Goal: Complete application form: Complete application form

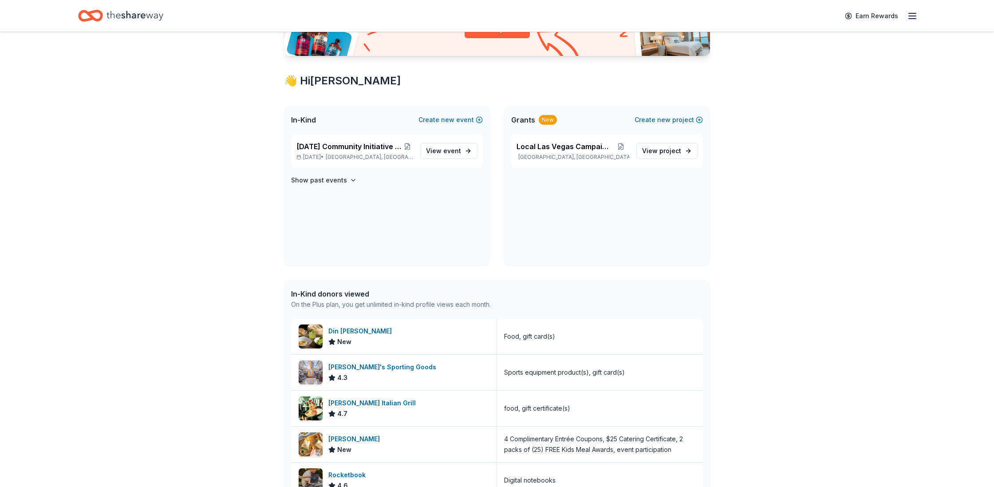
scroll to position [124, 0]
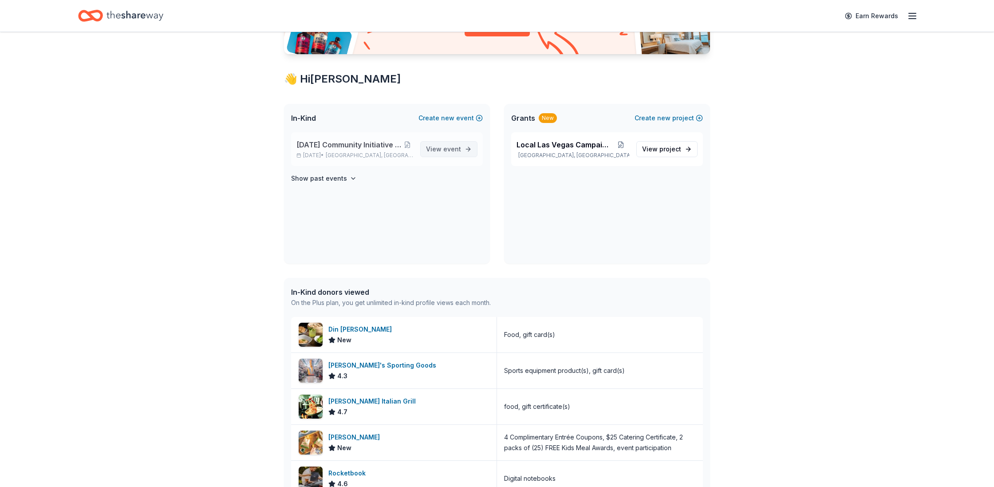
click at [459, 148] on span "event" at bounding box center [452, 149] width 18 height 8
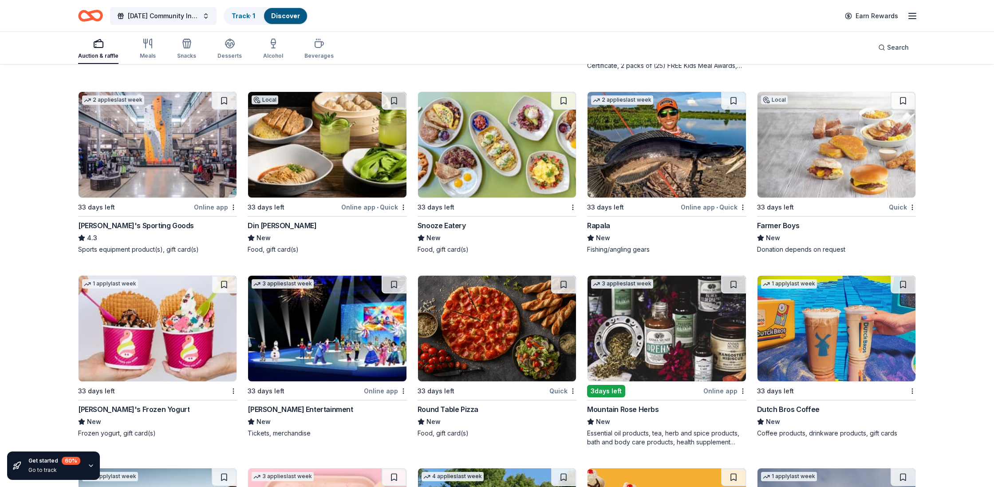
scroll to position [4444, 0]
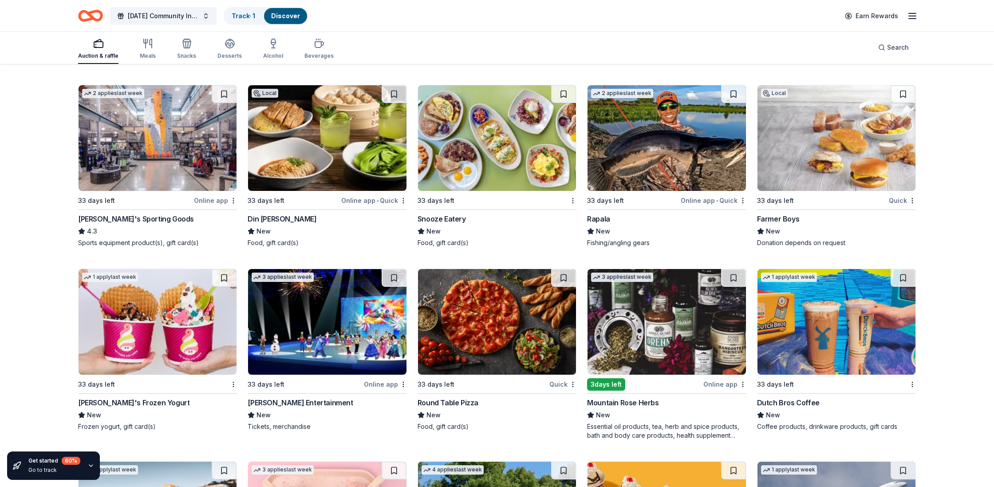
click at [478, 163] on img at bounding box center [497, 138] width 158 height 106
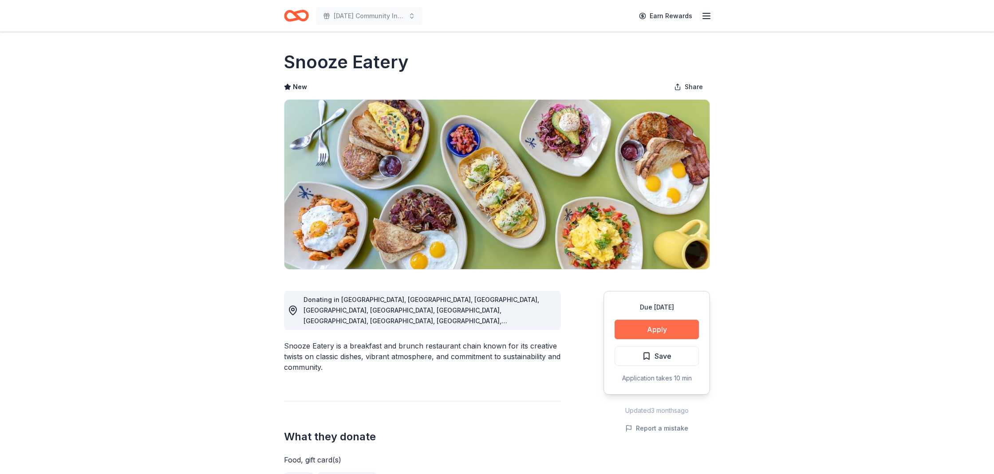
click at [648, 331] on button "Apply" at bounding box center [656, 330] width 84 height 20
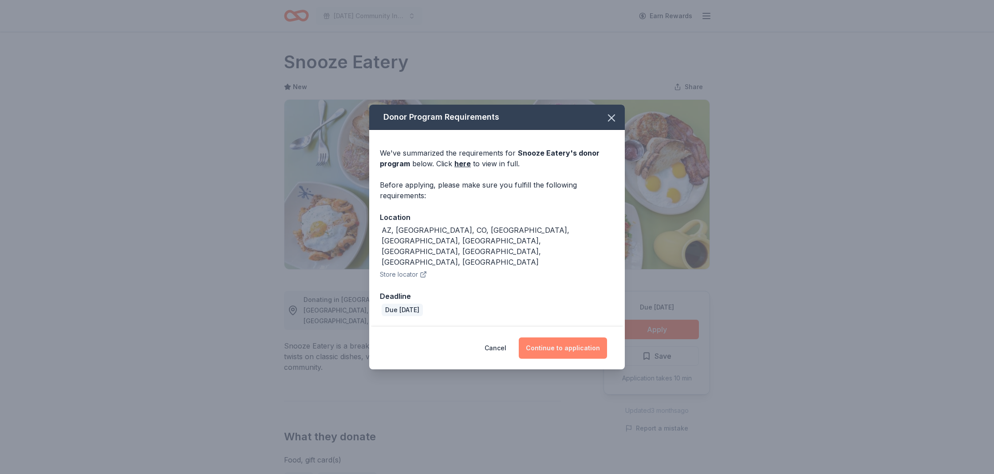
click at [549, 338] on button "Continue to application" at bounding box center [563, 348] width 88 height 21
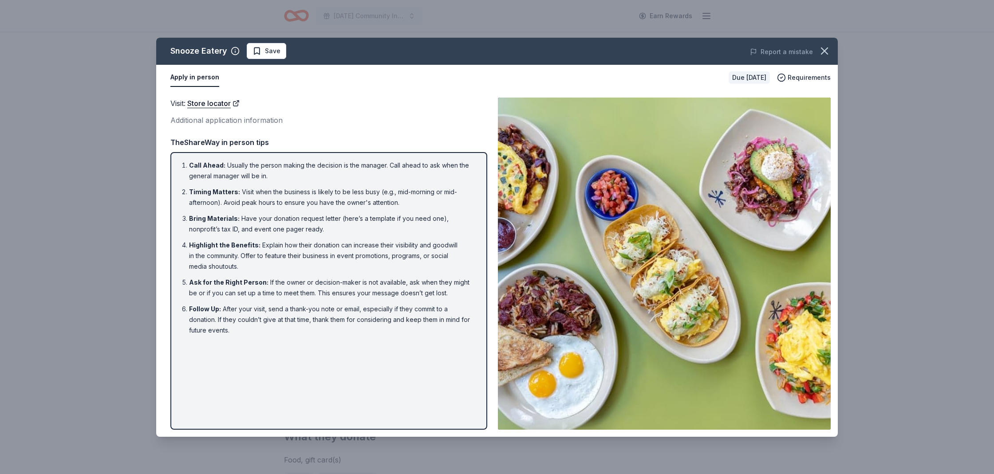
drag, startPoint x: 827, startPoint y: 51, endPoint x: 845, endPoint y: 74, distance: 28.8
click at [827, 51] on icon "button" at bounding box center [824, 51] width 12 height 12
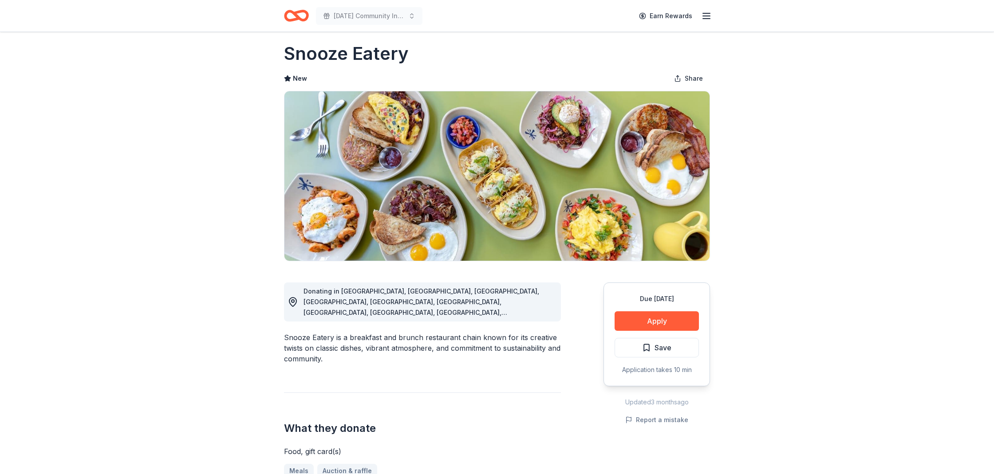
scroll to position [8, 0]
click at [651, 320] on button "Apply" at bounding box center [656, 322] width 84 height 20
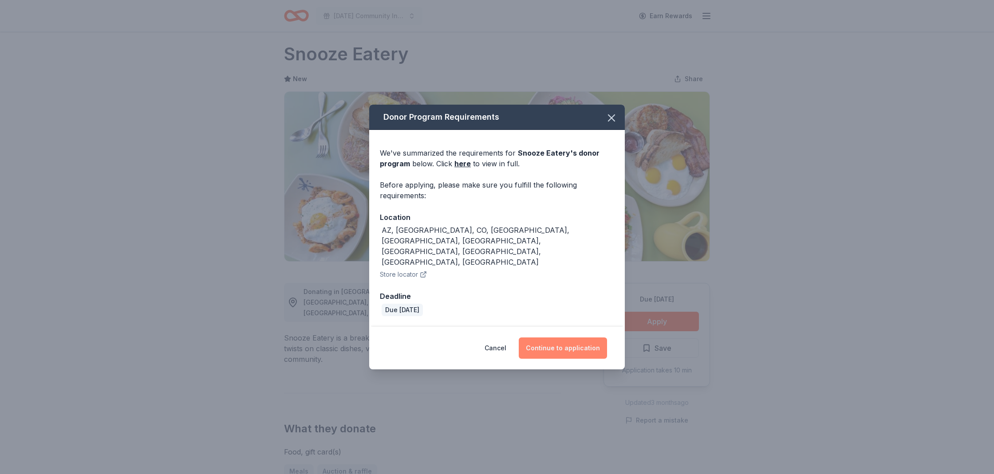
click at [562, 338] on button "Continue to application" at bounding box center [563, 348] width 88 height 21
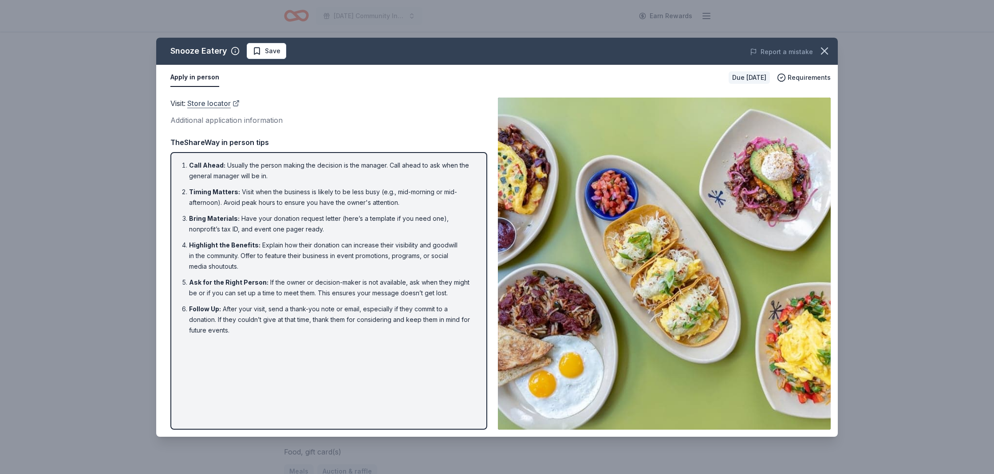
click at [220, 105] on link "Store locator" at bounding box center [213, 104] width 52 height 12
click at [211, 105] on link "Store locator" at bounding box center [213, 104] width 52 height 12
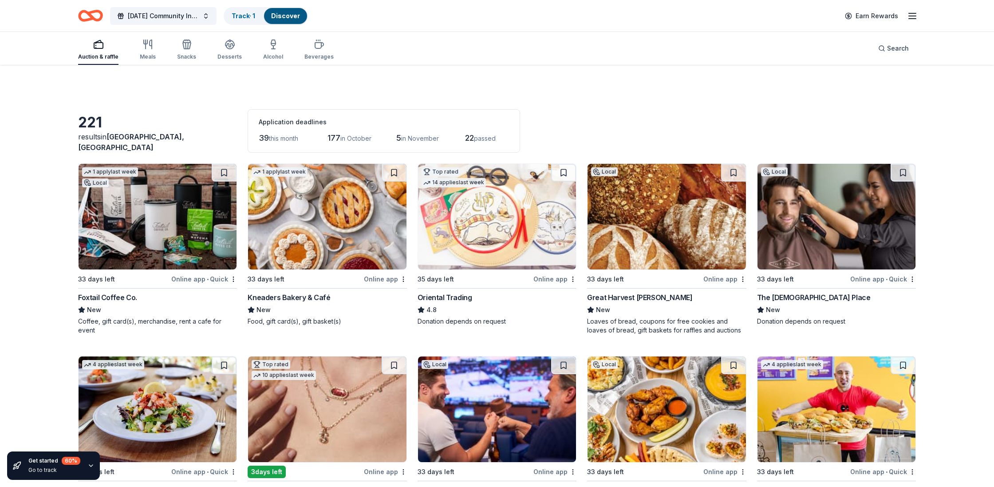
scroll to position [4444, 0]
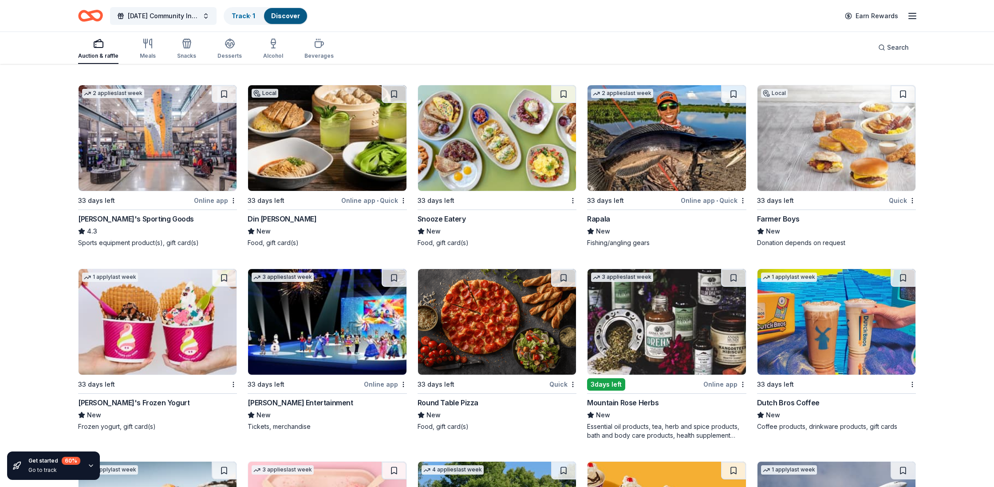
click at [681, 168] on img at bounding box center [666, 138] width 158 height 106
click at [857, 166] on img at bounding box center [836, 138] width 158 height 106
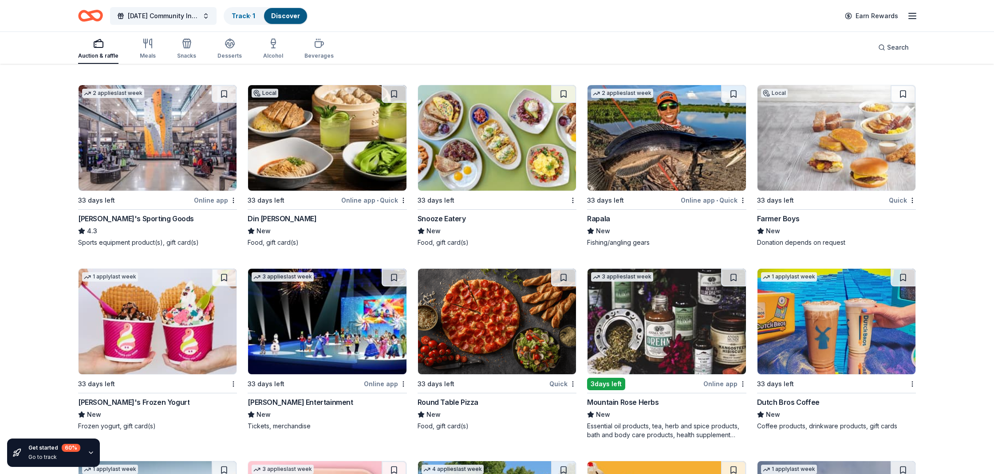
click at [522, 157] on img at bounding box center [497, 138] width 158 height 106
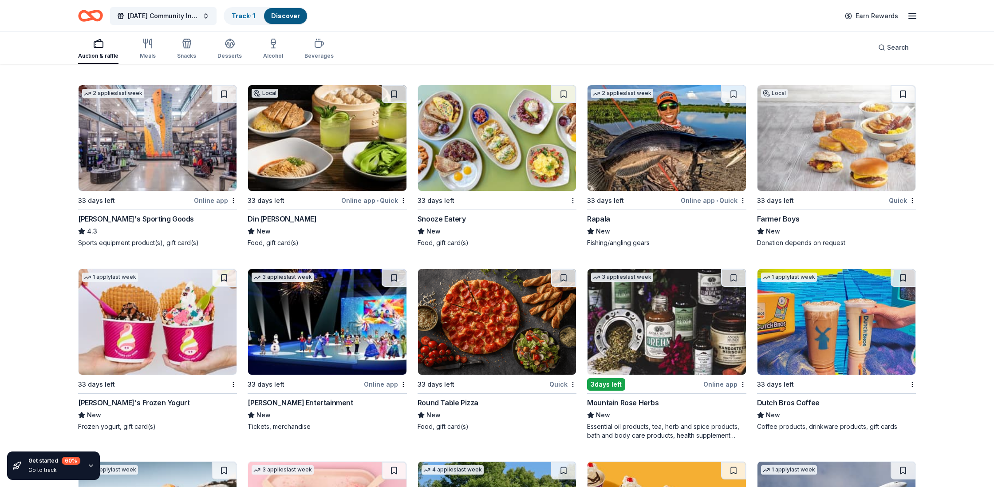
drag, startPoint x: 527, startPoint y: 156, endPoint x: 525, endPoint y: 145, distance: 11.2
click at [527, 156] on img at bounding box center [497, 138] width 158 height 106
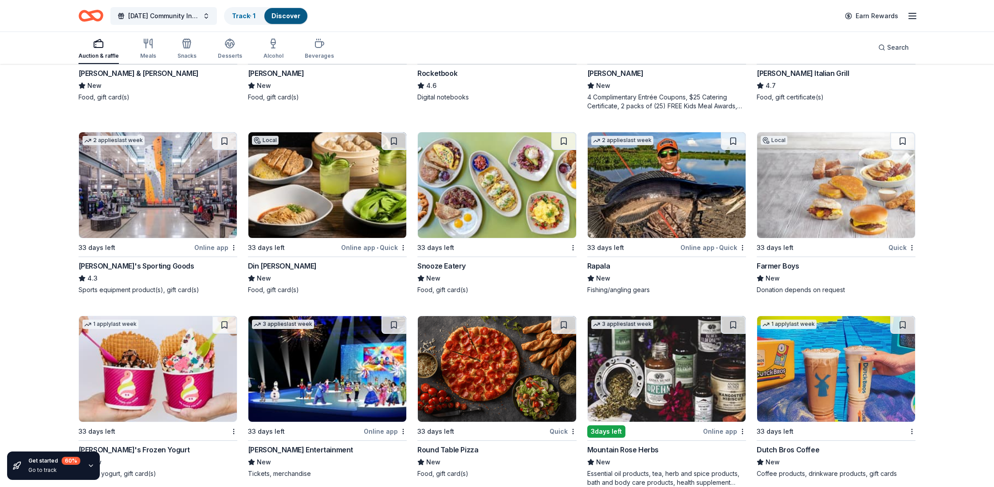
scroll to position [4398, 0]
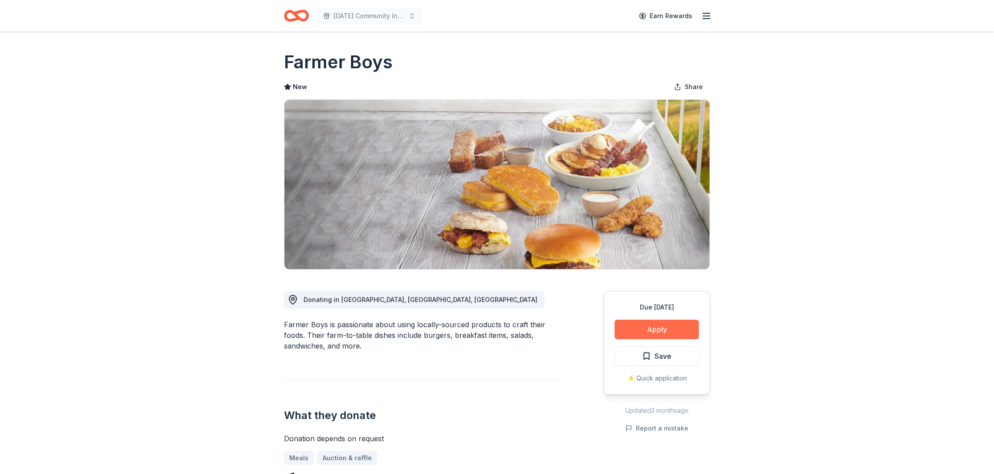
click at [664, 332] on button "Apply" at bounding box center [656, 330] width 84 height 20
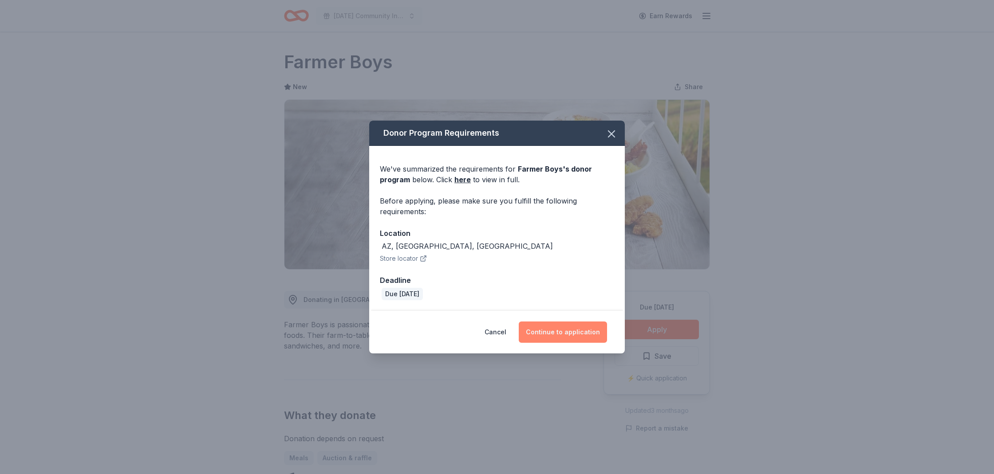
click at [563, 332] on button "Continue to application" at bounding box center [563, 332] width 88 height 21
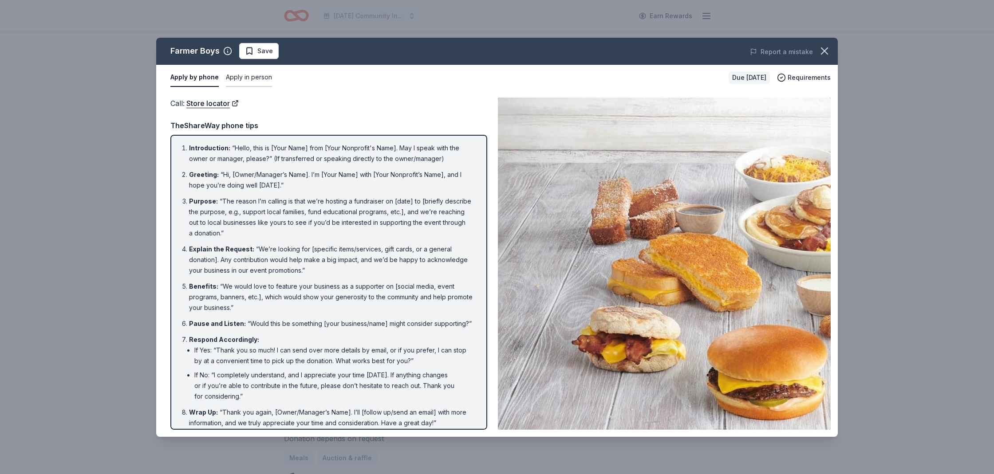
click at [241, 76] on button "Apply in person" at bounding box center [249, 77] width 46 height 19
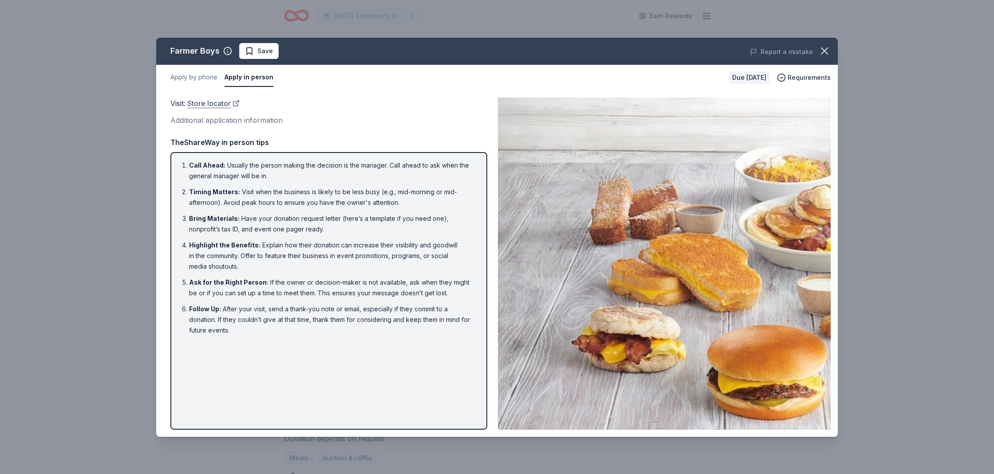
click at [236, 101] on link "Store locator" at bounding box center [213, 104] width 52 height 12
click at [184, 75] on button "Apply by phone" at bounding box center [193, 77] width 47 height 19
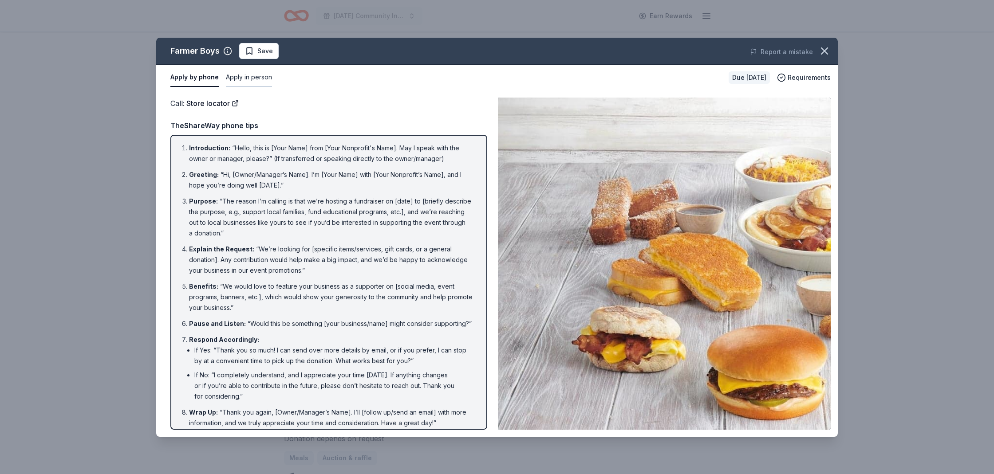
click at [256, 77] on button "Apply in person" at bounding box center [249, 77] width 46 height 19
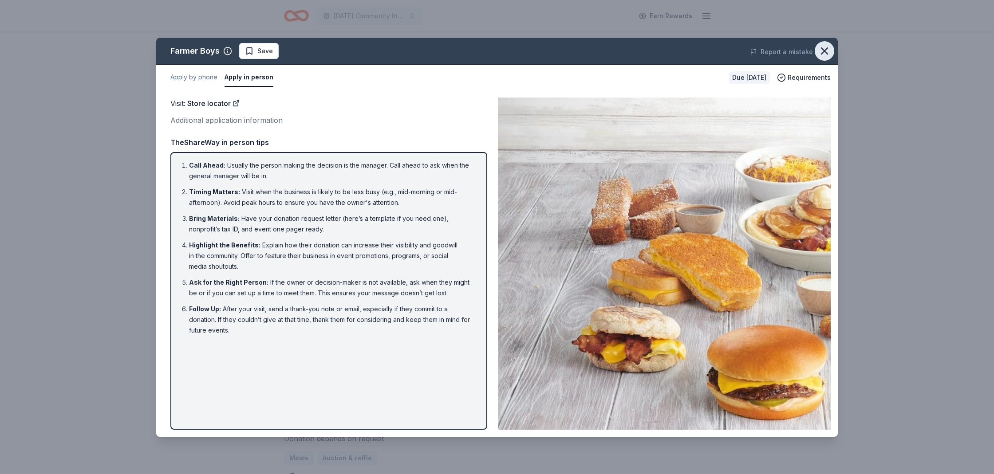
click at [825, 49] on icon "button" at bounding box center [824, 51] width 6 height 6
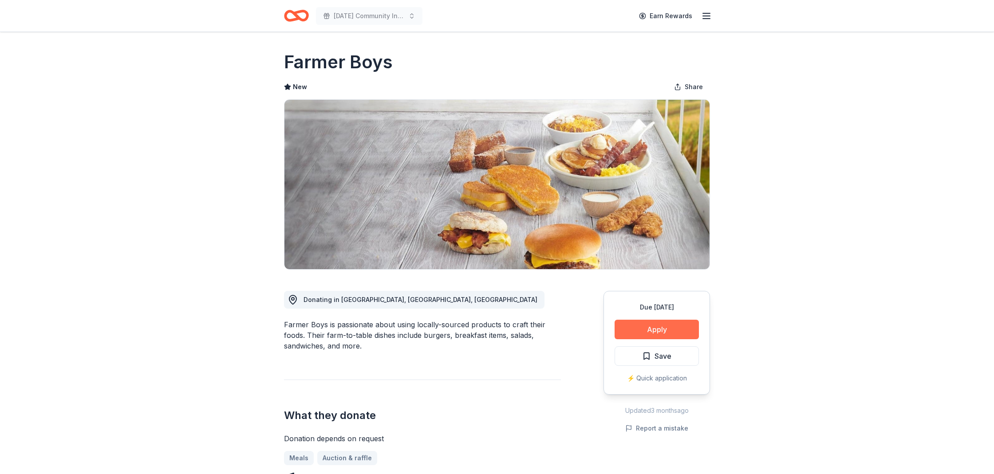
click at [649, 333] on button "Apply" at bounding box center [656, 330] width 84 height 20
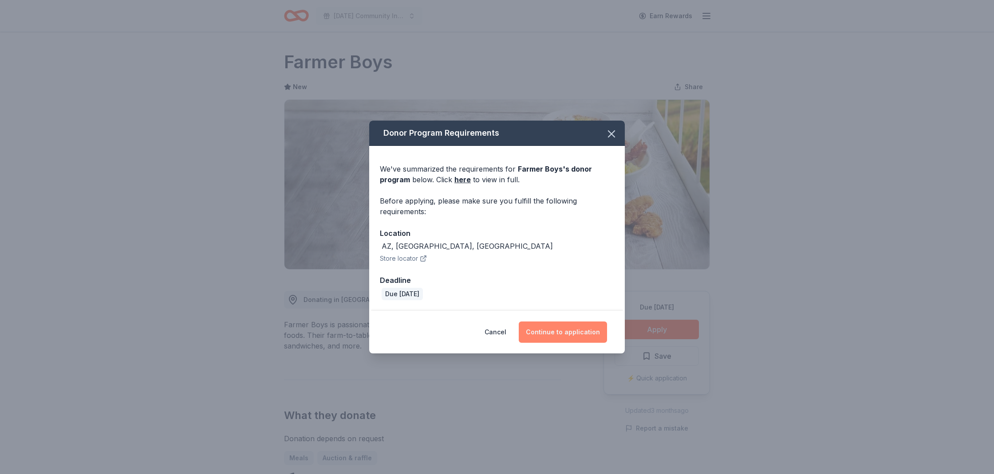
click at [568, 334] on button "Continue to application" at bounding box center [563, 332] width 88 height 21
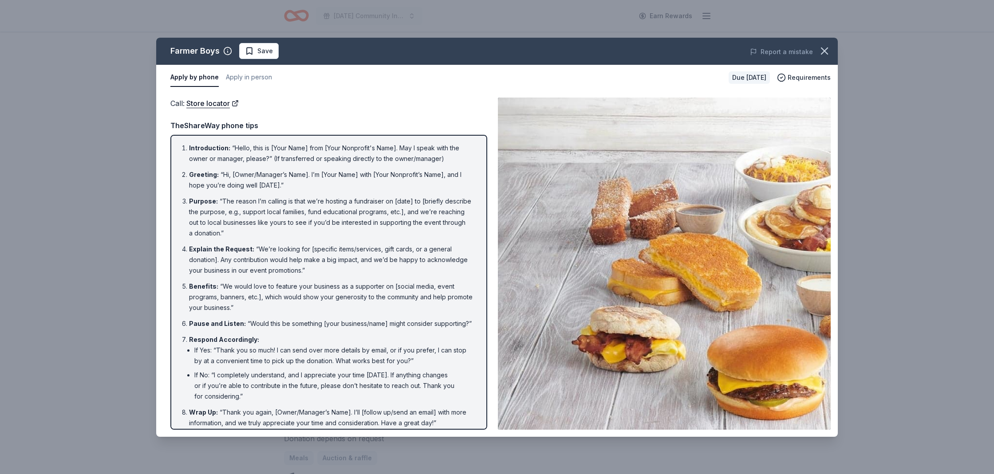
drag, startPoint x: 249, startPoint y: 77, endPoint x: 238, endPoint y: 140, distance: 63.9
click at [247, 79] on button "Apply in person" at bounding box center [249, 77] width 46 height 19
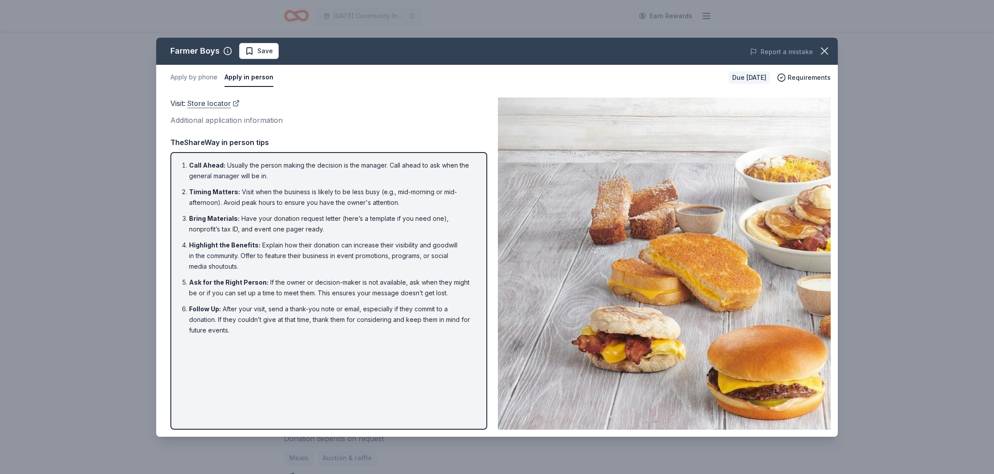
click at [196, 101] on link "Store locator" at bounding box center [213, 104] width 52 height 12
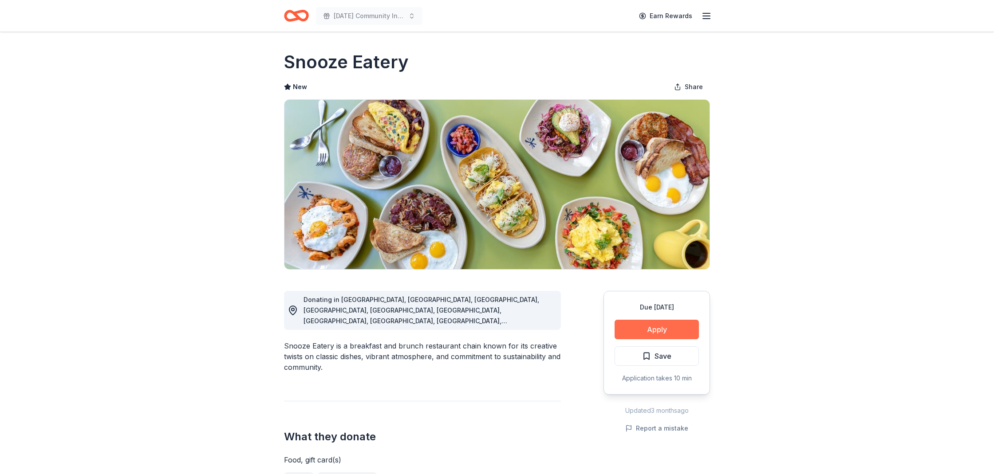
click at [662, 331] on button "Apply" at bounding box center [656, 330] width 84 height 20
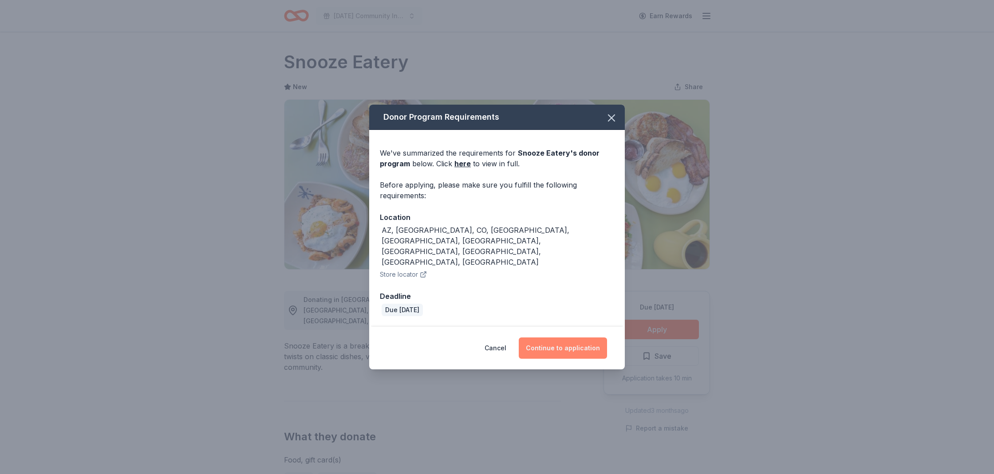
click at [563, 338] on button "Continue to application" at bounding box center [563, 348] width 88 height 21
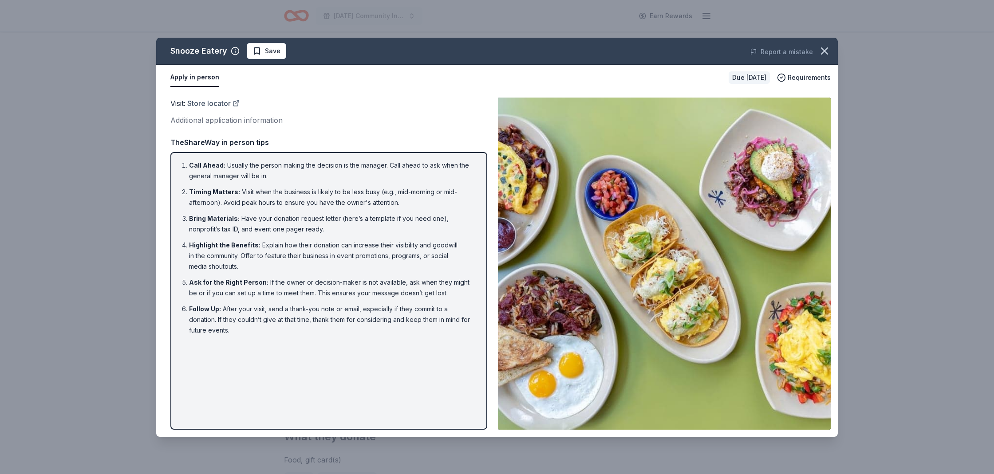
click at [210, 103] on link "Store locator" at bounding box center [213, 104] width 52 height 12
click at [825, 53] on icon "button" at bounding box center [824, 51] width 12 height 12
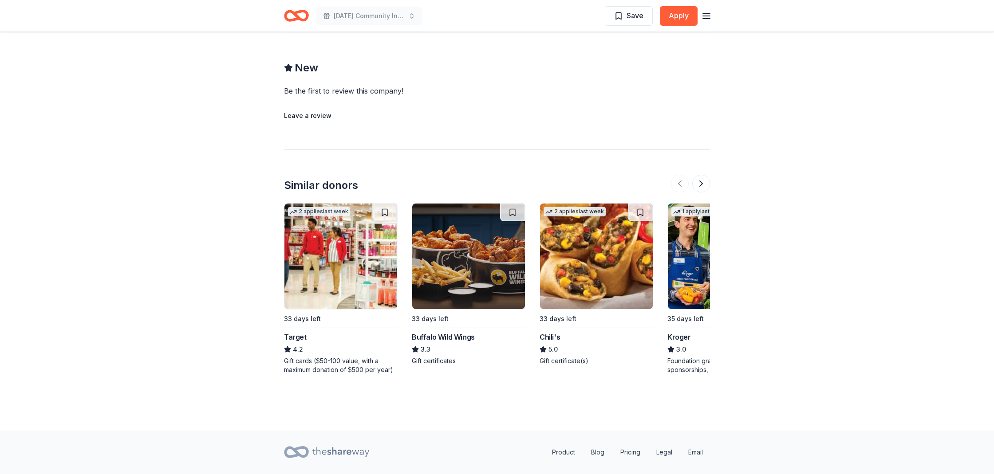
scroll to position [691, 0]
click at [332, 246] on img at bounding box center [340, 257] width 113 height 106
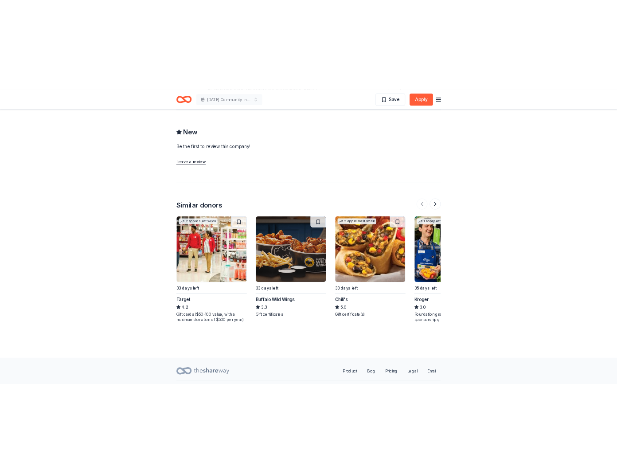
scroll to position [670, 0]
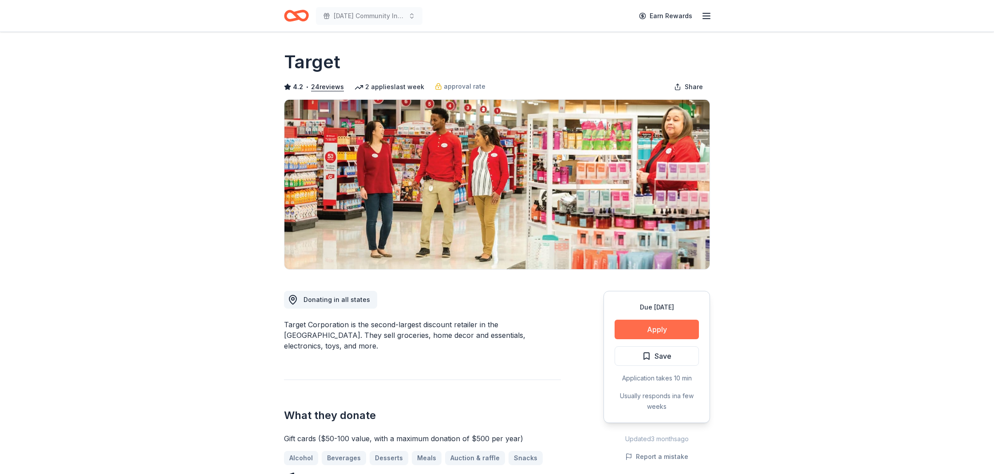
click at [658, 326] on button "Apply" at bounding box center [656, 330] width 84 height 20
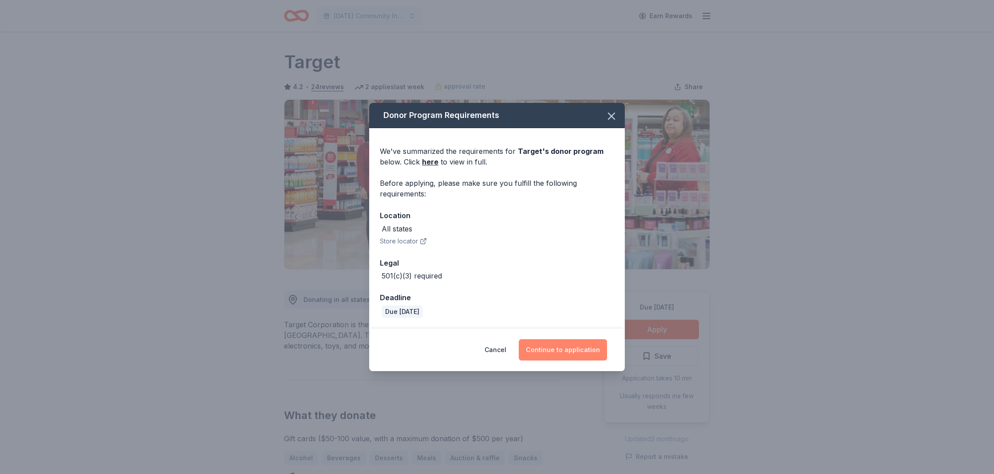
click at [566, 347] on button "Continue to application" at bounding box center [563, 349] width 88 height 21
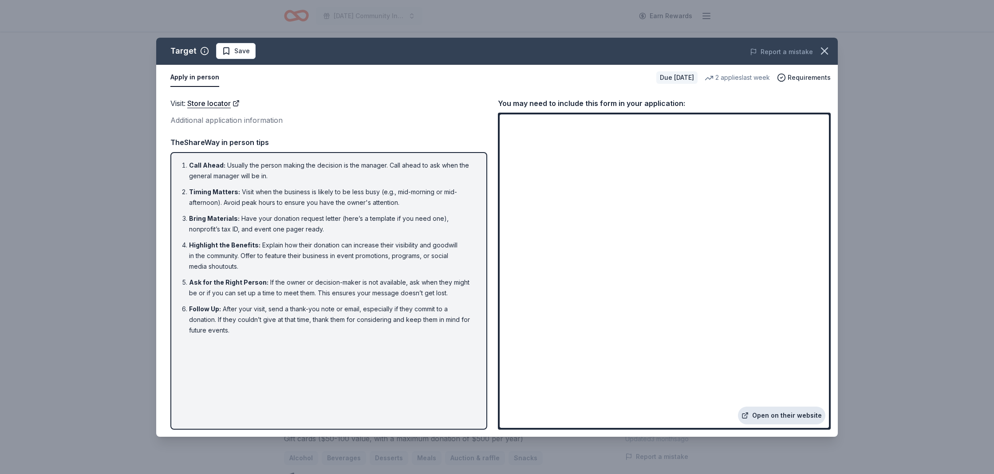
click at [787, 418] on link "Open on their website" at bounding box center [781, 416] width 87 height 18
